Goal: Information Seeking & Learning: Learn about a topic

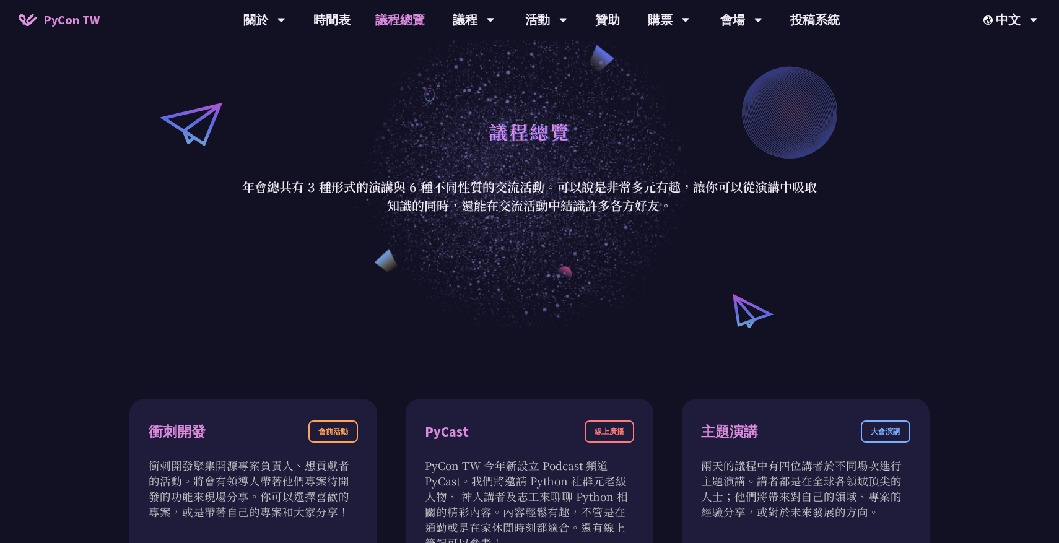
scroll to position [78, 0]
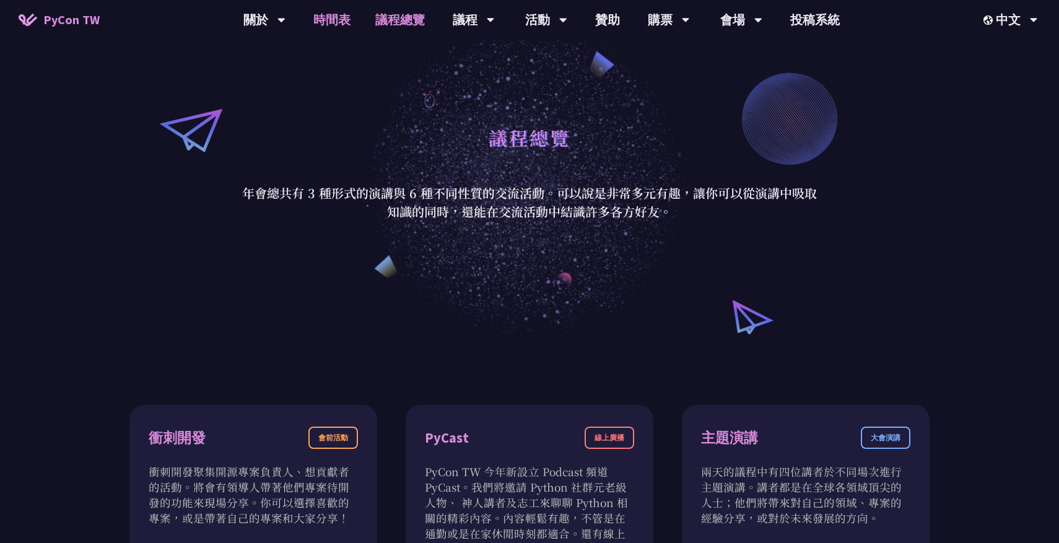
click at [335, 20] on link "時間表" at bounding box center [332, 20] width 62 height 40
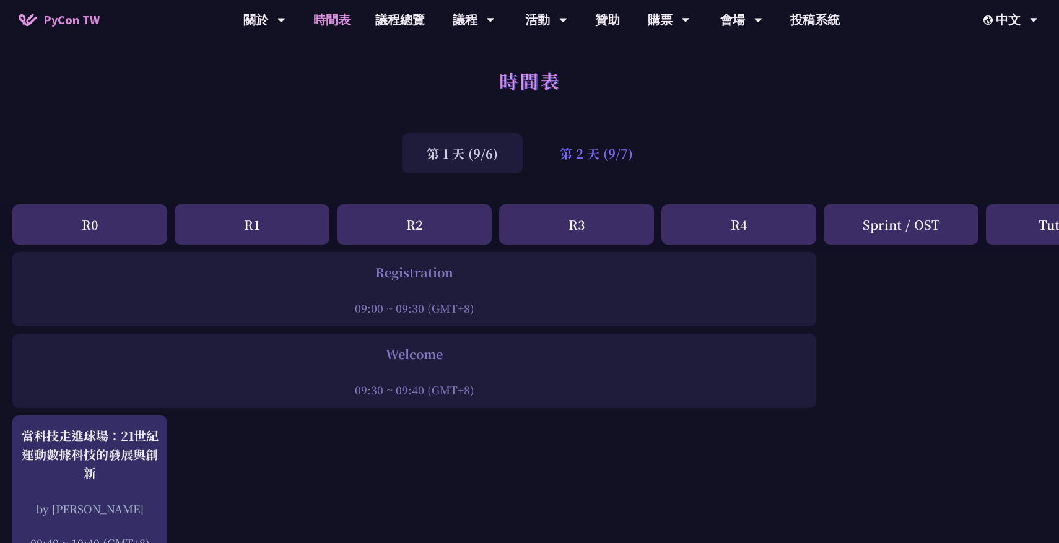
click at [580, 157] on div "第 2 天 (9/7)" at bounding box center [596, 153] width 123 height 40
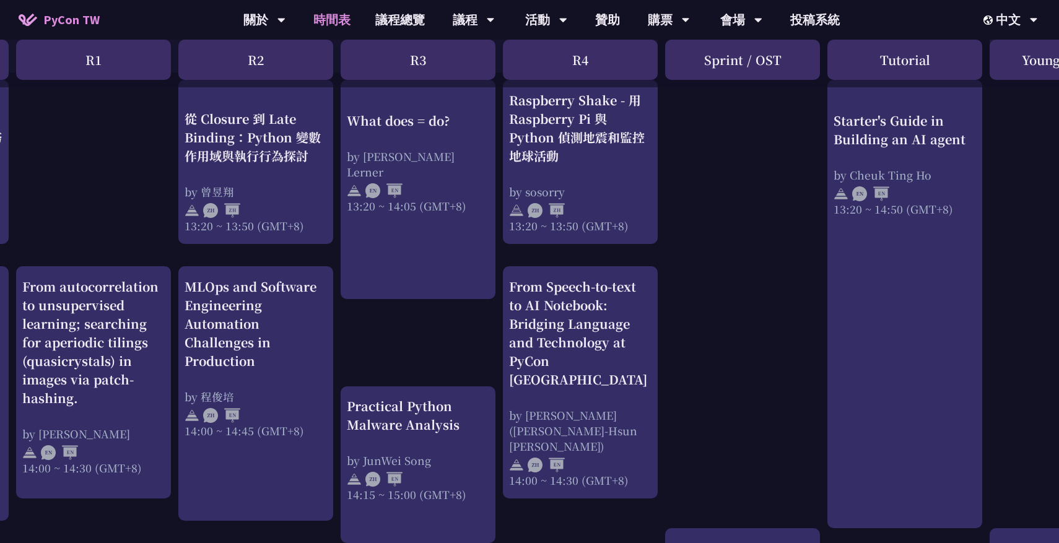
scroll to position [1097, 159]
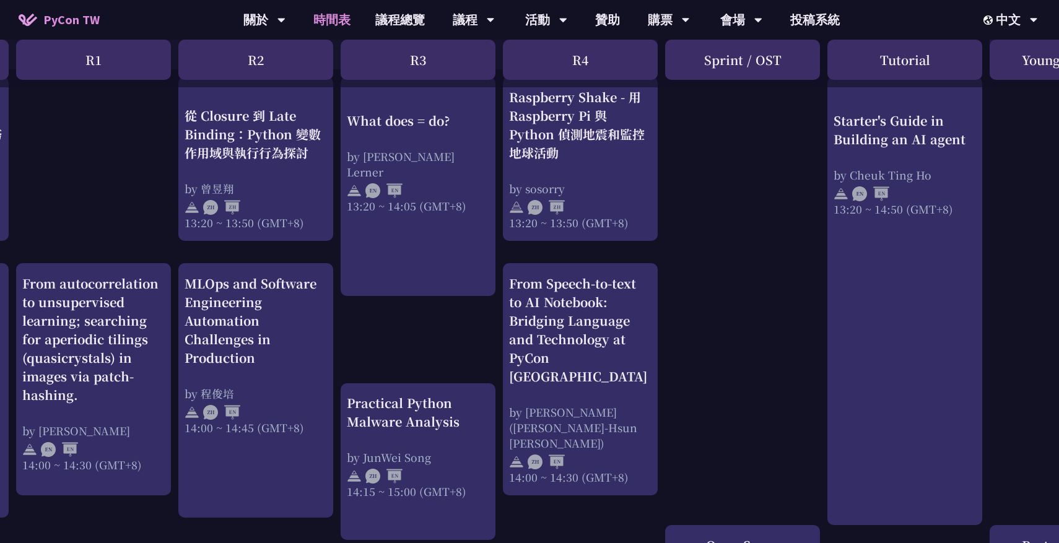
click at [825, 247] on div "print("Hello World")，然後呢？ by [PERSON_NAME] 10:50 ~ 11:35 (GMT+8) What does = do…" at bounding box center [498, 117] width 1315 height 1925
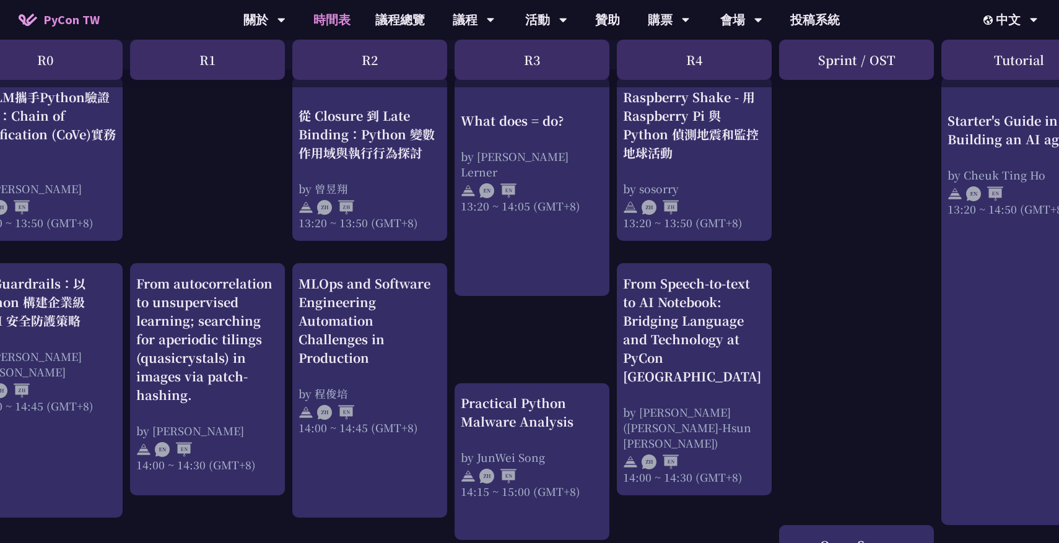
scroll to position [1097, 4]
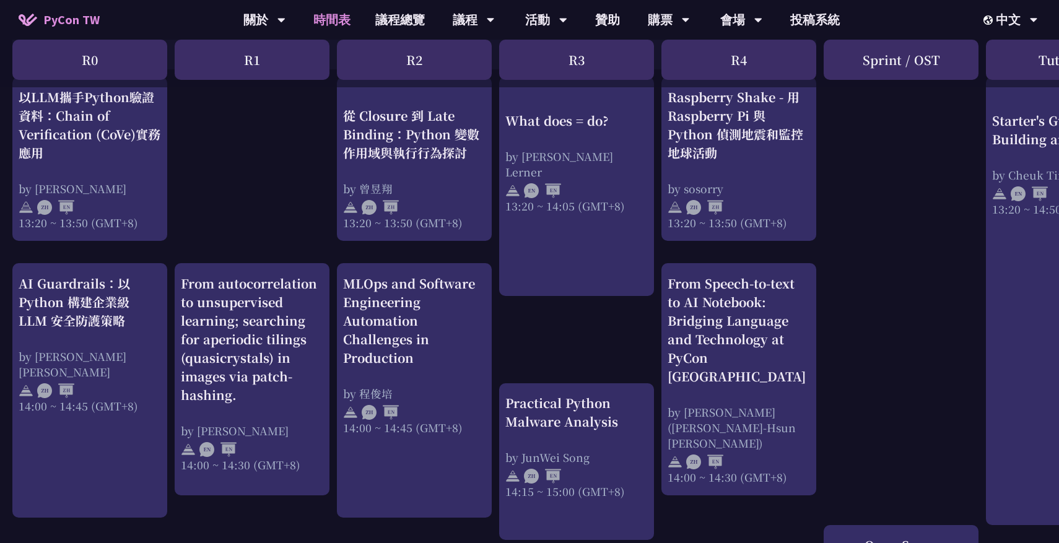
scroll to position [78, 0]
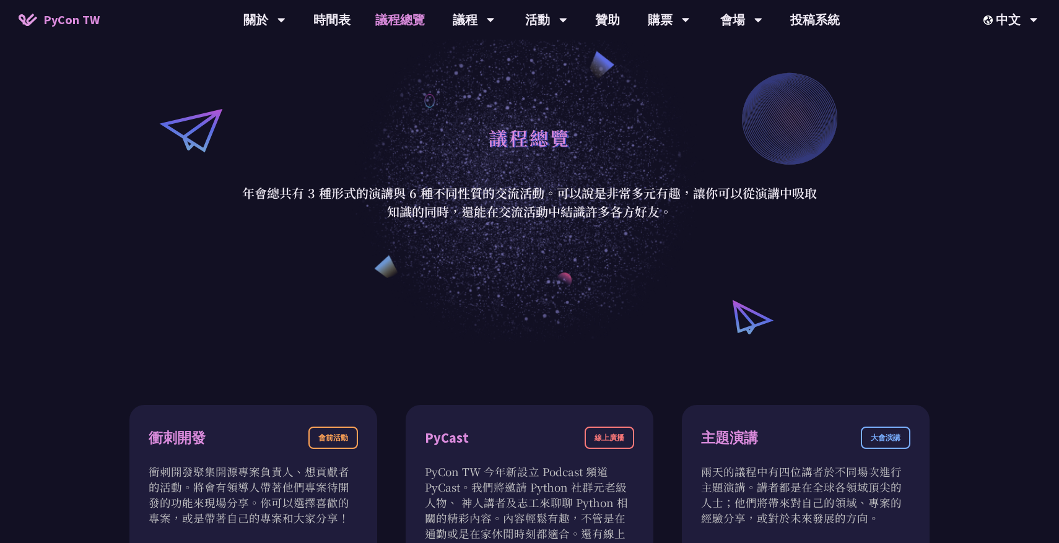
scroll to position [1097, 0]
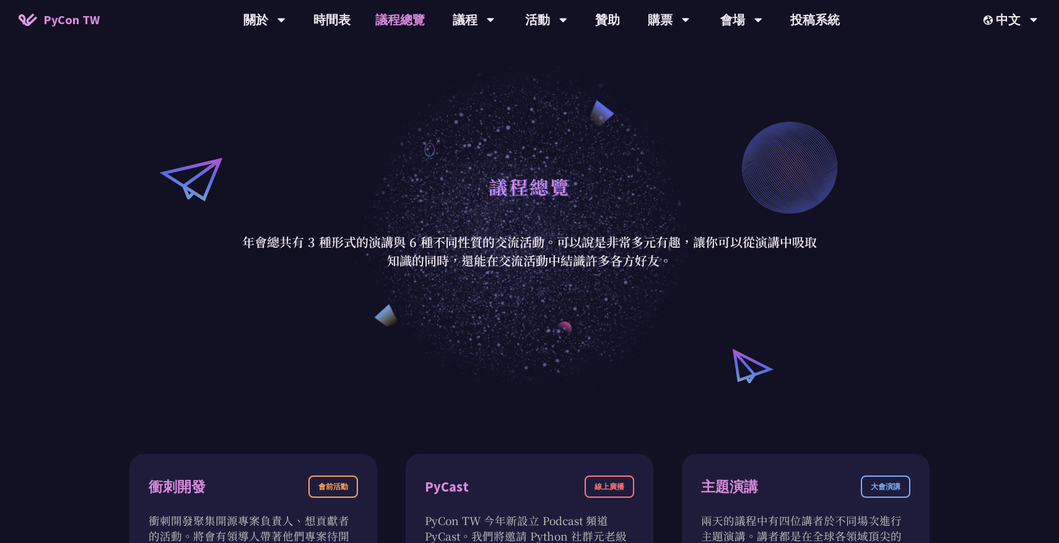
scroll to position [38, 0]
